Goal: Information Seeking & Learning: Check status

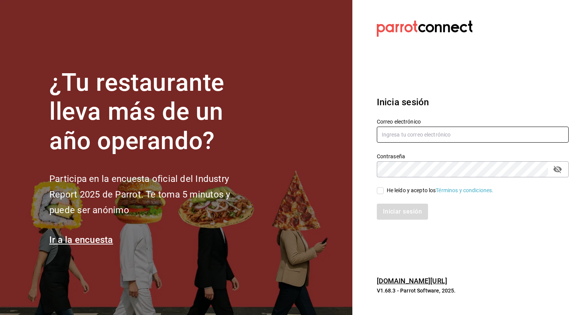
type input "[EMAIL_ADDRESS][DOMAIN_NAME]"
click at [379, 195] on div "Iniciar sesión" at bounding box center [467, 207] width 201 height 25
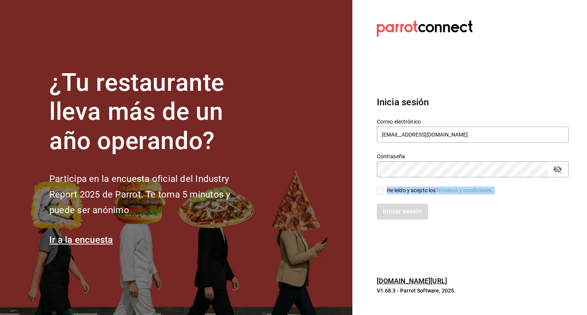
click at [379, 194] on div "Correo electrónico facturaseltejano@gmail.com Contraseña Contraseña He leído y …" at bounding box center [467, 164] width 201 height 111
click at [379, 193] on input "He leído y acepto los Términos y condiciones." at bounding box center [379, 190] width 7 height 7
checkbox input "true"
click at [401, 208] on button "Iniciar sesión" at bounding box center [402, 212] width 52 height 16
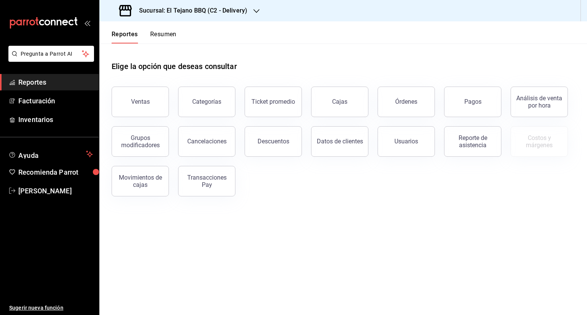
click at [29, 80] on span "Reportes" at bounding box center [55, 82] width 74 height 10
click at [255, 248] on main "Elige la opción que deseas consultar Ventas Categorías Ticket promedio Cajas Ór…" at bounding box center [342, 180] width 487 height 272
click at [470, 103] on div "Pagos" at bounding box center [472, 101] width 17 height 7
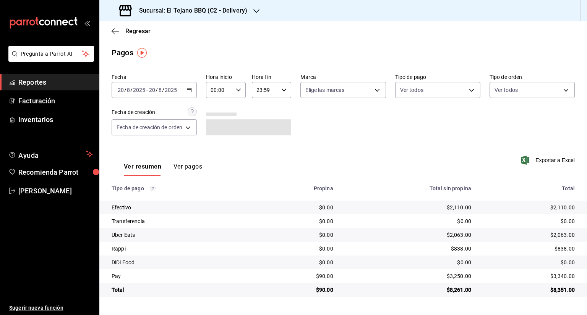
click at [191, 94] on div "[DATE] [DATE] - [DATE] [DATE]" at bounding box center [153, 90] width 85 height 16
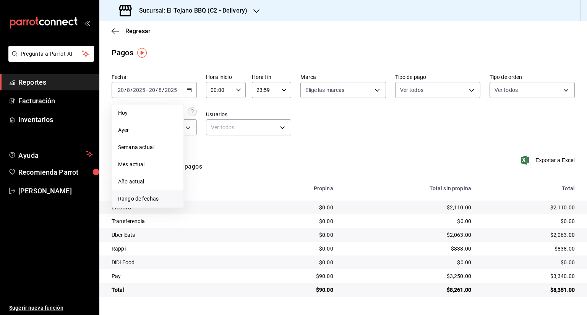
click at [158, 193] on li "Rango de fechas" at bounding box center [147, 199] width 71 height 17
click at [199, 173] on abbr "11" at bounding box center [199, 174] width 5 height 5
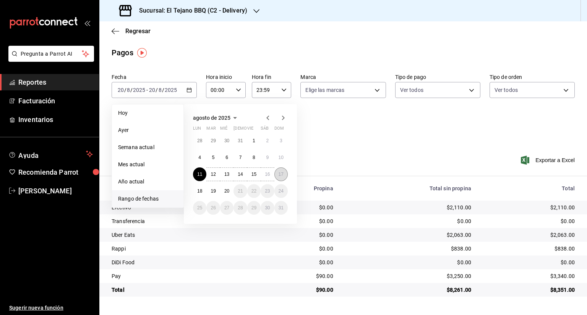
click at [279, 173] on abbr "17" at bounding box center [280, 174] width 5 height 5
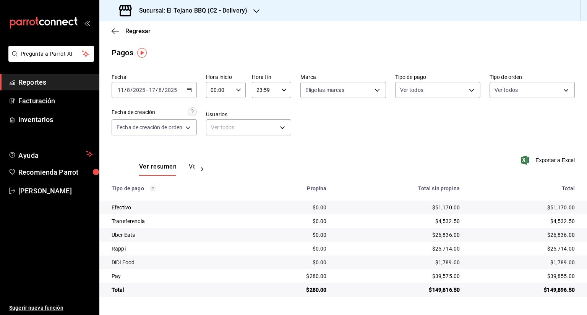
click at [328, 144] on div "Fecha [DATE] [DATE] - [DATE] [DATE] Hora inicio 00:00 Hora inicio Hora fin 23:5…" at bounding box center [342, 108] width 463 height 74
click at [191, 90] on icon "button" at bounding box center [188, 89] width 5 height 5
click at [176, 70] on main "Regresar Pagos Fecha [DATE] [DATE] - [DATE] [DATE] Hora inicio 00:00 Hora inici…" at bounding box center [342, 168] width 487 height 294
click at [253, 13] on icon "button" at bounding box center [256, 11] width 6 height 6
click at [178, 49] on div "El Tejano BBQ (C1 - Comedor)" at bounding box center [156, 50] width 102 height 8
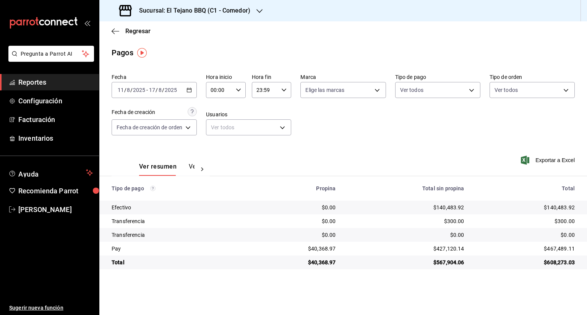
click at [268, 162] on div "Ver resumen Ver pagos Exportar a Excel" at bounding box center [342, 165] width 487 height 40
click at [44, 81] on span "Reportes" at bounding box center [55, 82] width 74 height 10
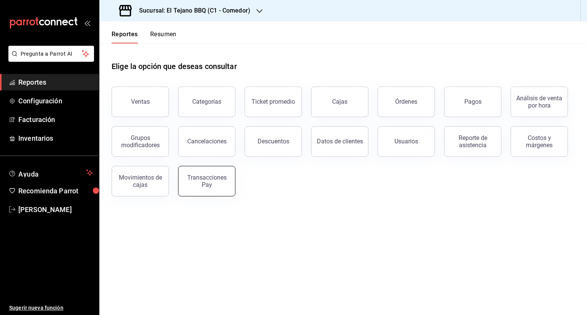
click at [192, 174] on button "Transacciones Pay" at bounding box center [206, 181] width 57 height 31
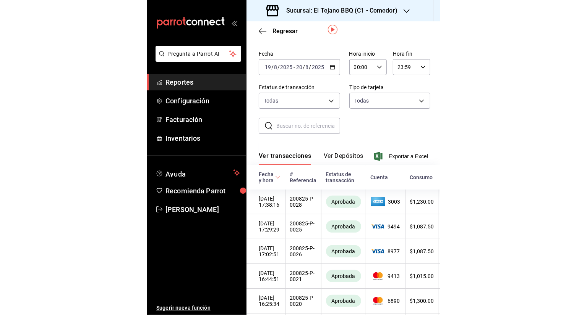
scroll to position [23, 0]
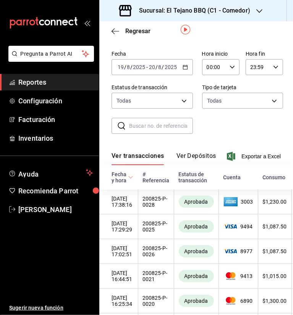
click at [192, 158] on button "Ver Depósitos" at bounding box center [196, 158] width 40 height 13
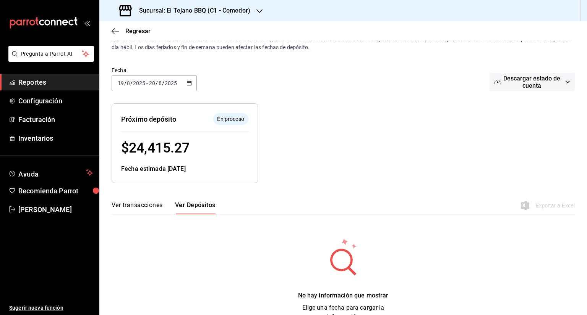
click at [184, 86] on div "[DATE] [DATE] - [DATE] [DATE]" at bounding box center [153, 83] width 85 height 16
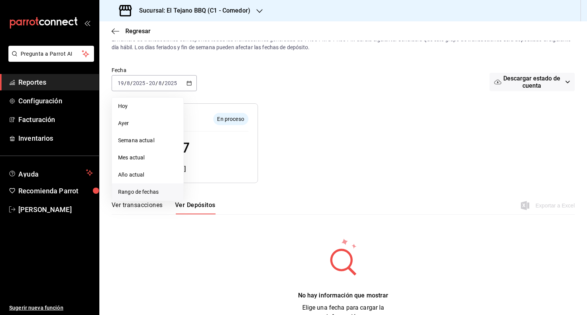
click at [150, 191] on span "Rango de fechas" at bounding box center [147, 192] width 59 height 8
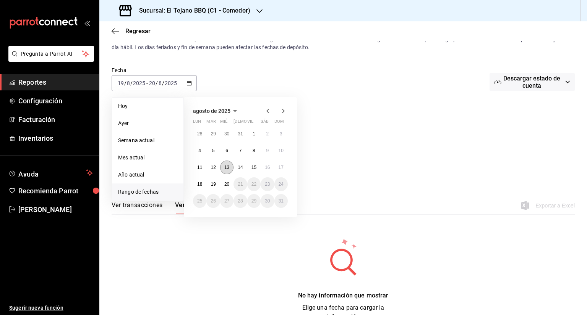
click at [225, 168] on abbr "13" at bounding box center [226, 167] width 5 height 5
click at [202, 184] on abbr "18" at bounding box center [199, 184] width 5 height 5
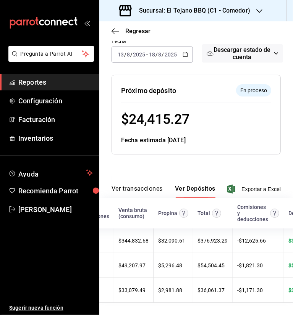
scroll to position [0, 72]
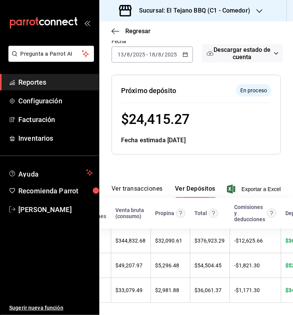
click at [254, 8] on div "Sucursal: El Tejano BBQ (C1 - Comedor)" at bounding box center [185, 10] width 160 height 21
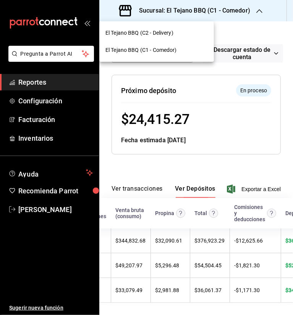
click at [185, 37] on div "El Tejano BBQ (C2 - Delivery)" at bounding box center [156, 33] width 102 height 8
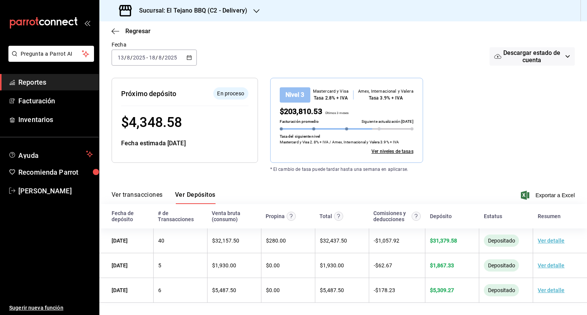
scroll to position [49, 0]
click at [47, 194] on span "[PERSON_NAME]" at bounding box center [55, 191] width 74 height 10
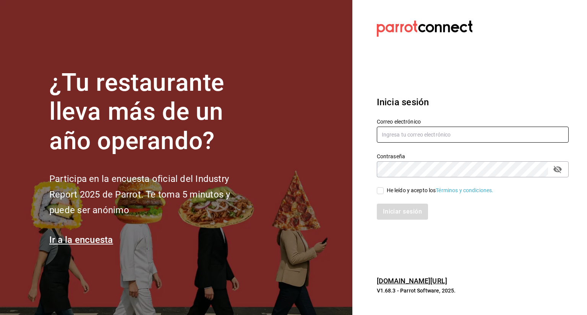
type input "[EMAIL_ADDRESS][DOMAIN_NAME]"
